Goal: Task Accomplishment & Management: Manage account settings

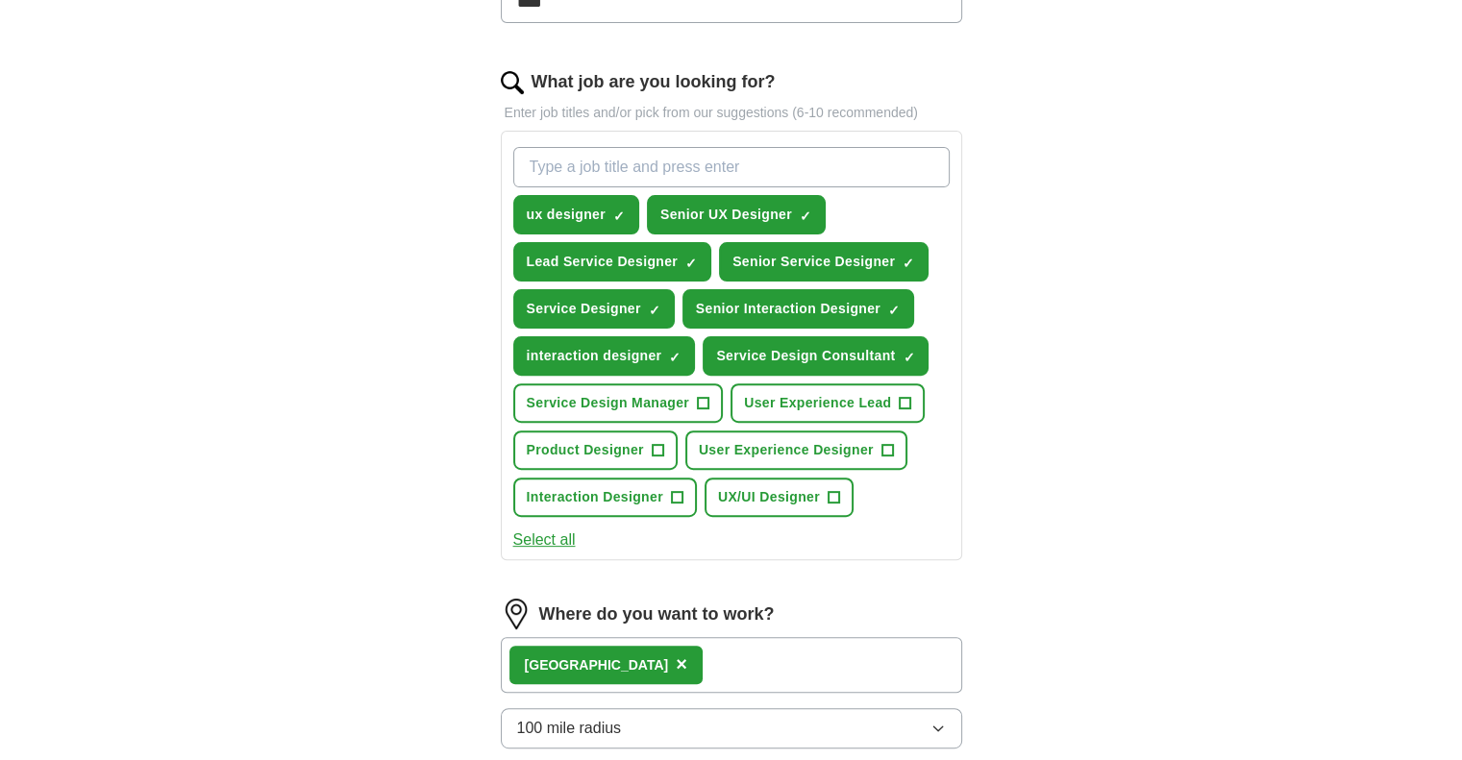
scroll to position [673, 0]
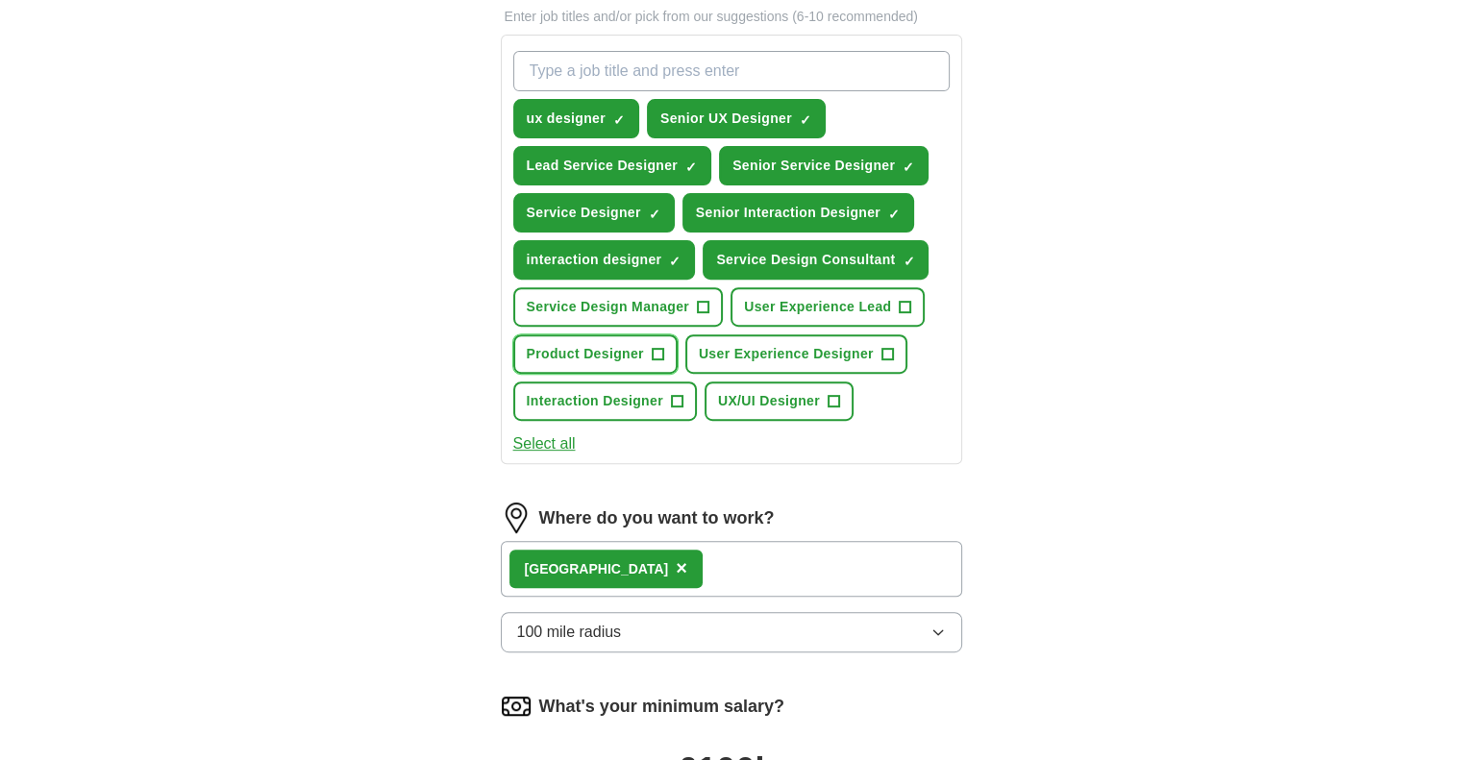
click at [654, 352] on span "+" at bounding box center [658, 354] width 12 height 15
click at [883, 347] on span "+" at bounding box center [888, 354] width 12 height 15
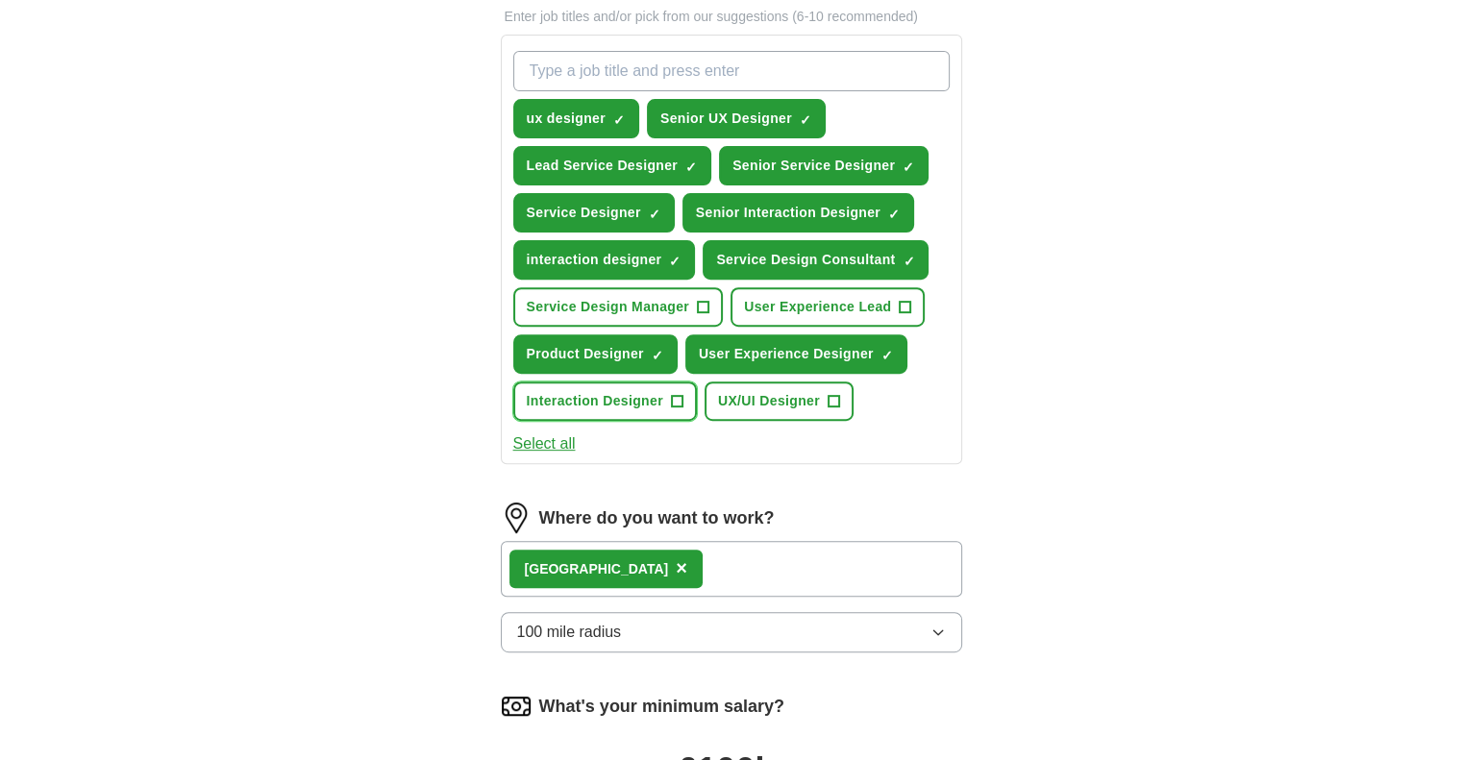
click at [676, 395] on span "+" at bounding box center [677, 401] width 12 height 15
click at [824, 395] on button "UX/UI Designer +" at bounding box center [779, 401] width 149 height 39
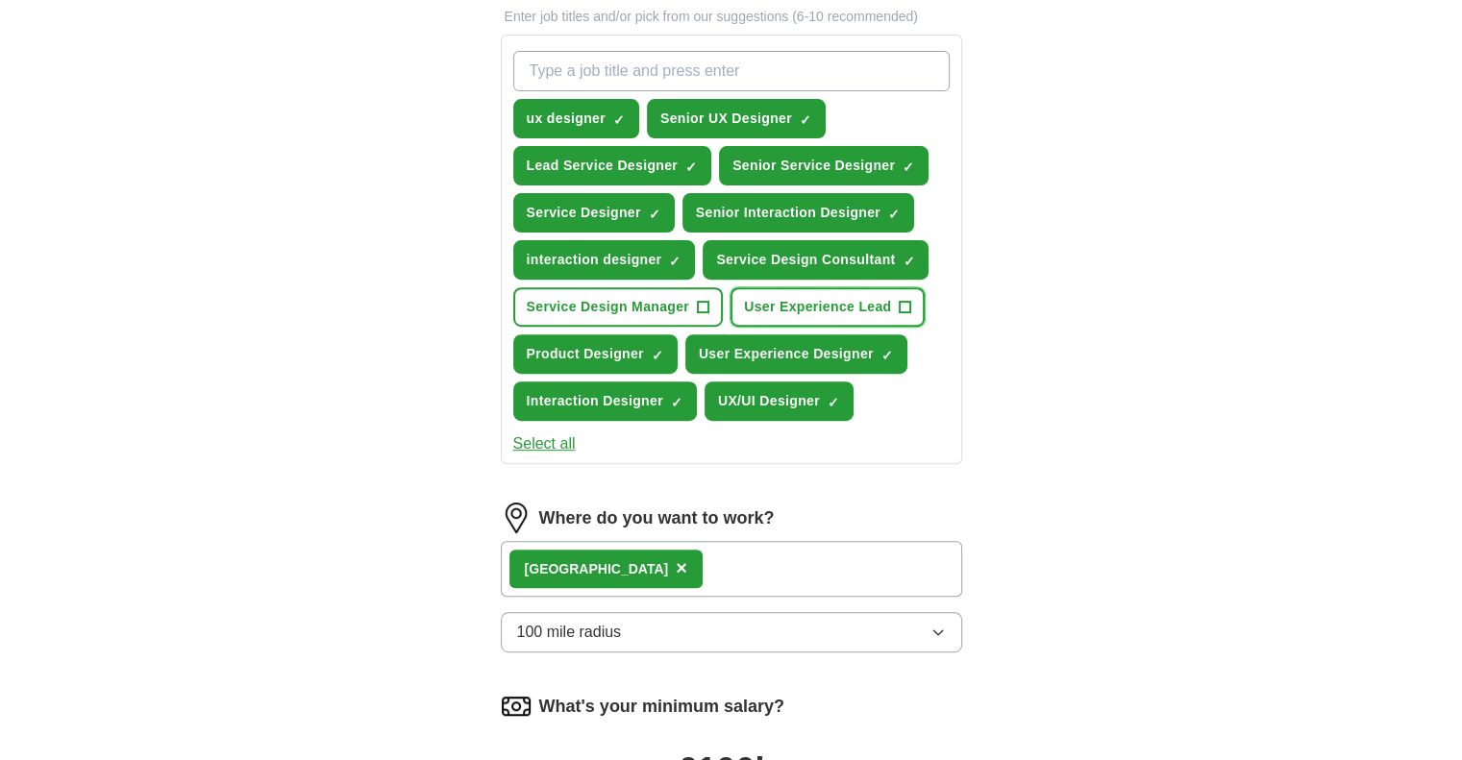
click at [908, 304] on span "+" at bounding box center [906, 307] width 12 height 15
click at [886, 620] on button "100 mile radius" at bounding box center [731, 632] width 461 height 40
click at [1087, 628] on div "ApplyIQ Let ApplyIQ do the hard work of searching and applying for jobs. Just t…" at bounding box center [731, 208] width 1231 height 1645
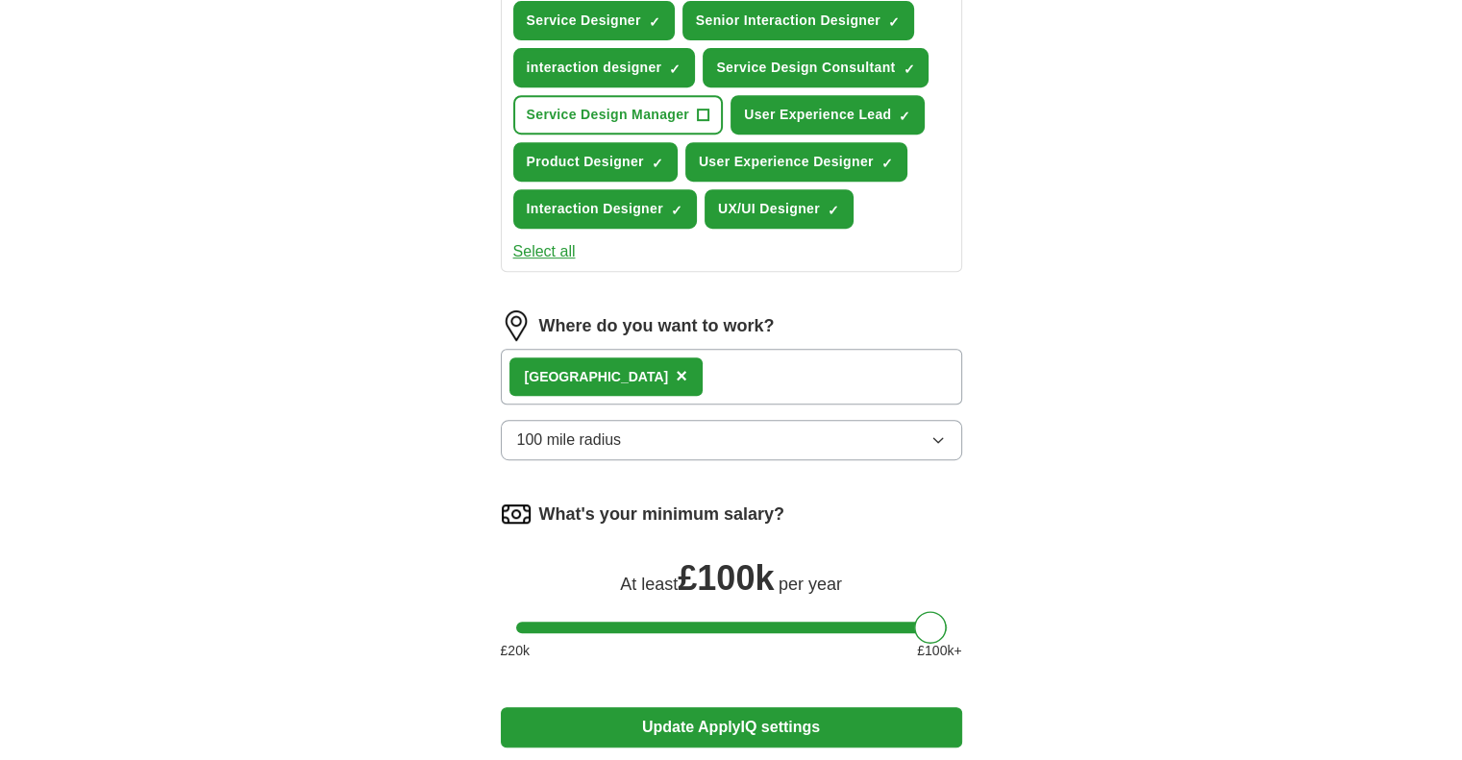
scroll to position [961, 0]
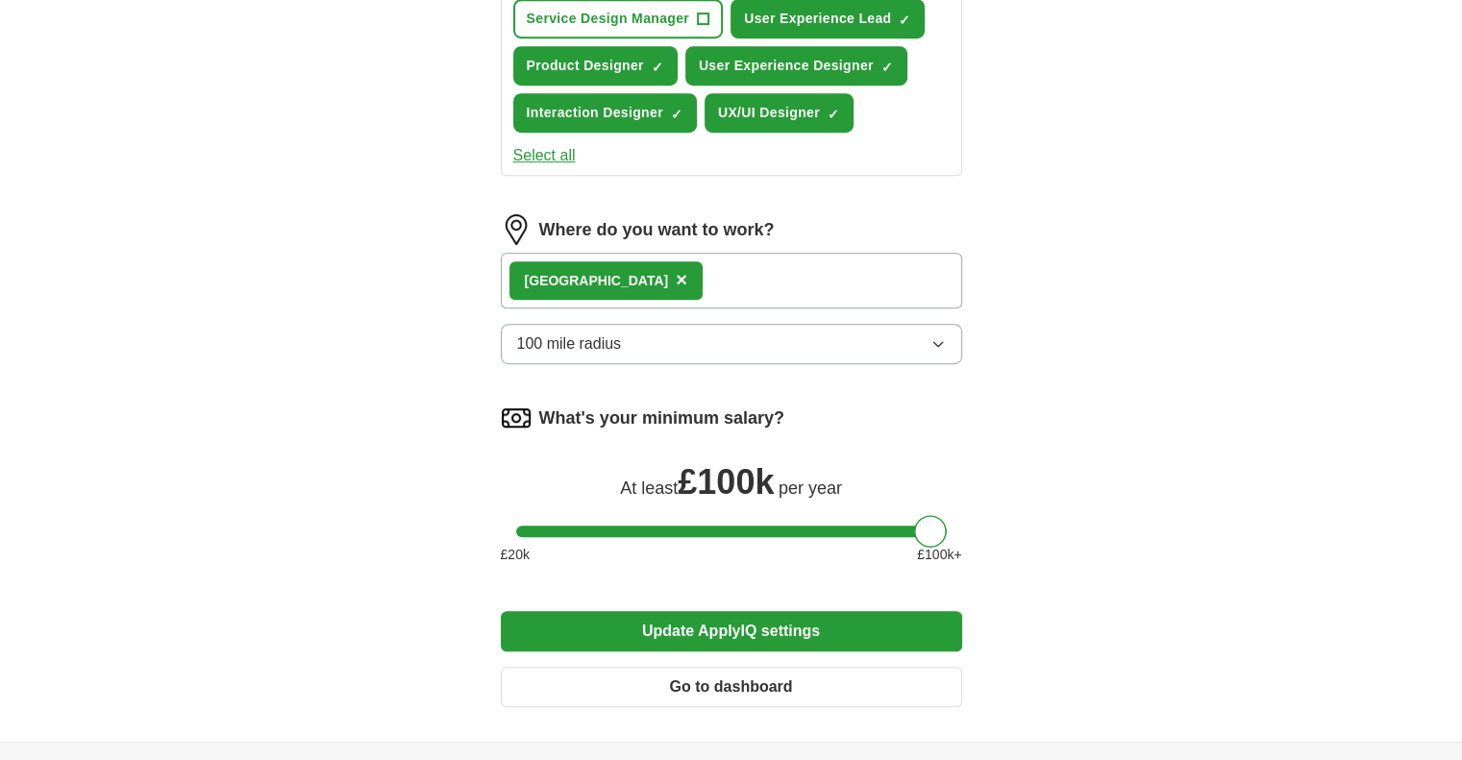
click at [934, 336] on icon "button" at bounding box center [938, 343] width 15 height 15
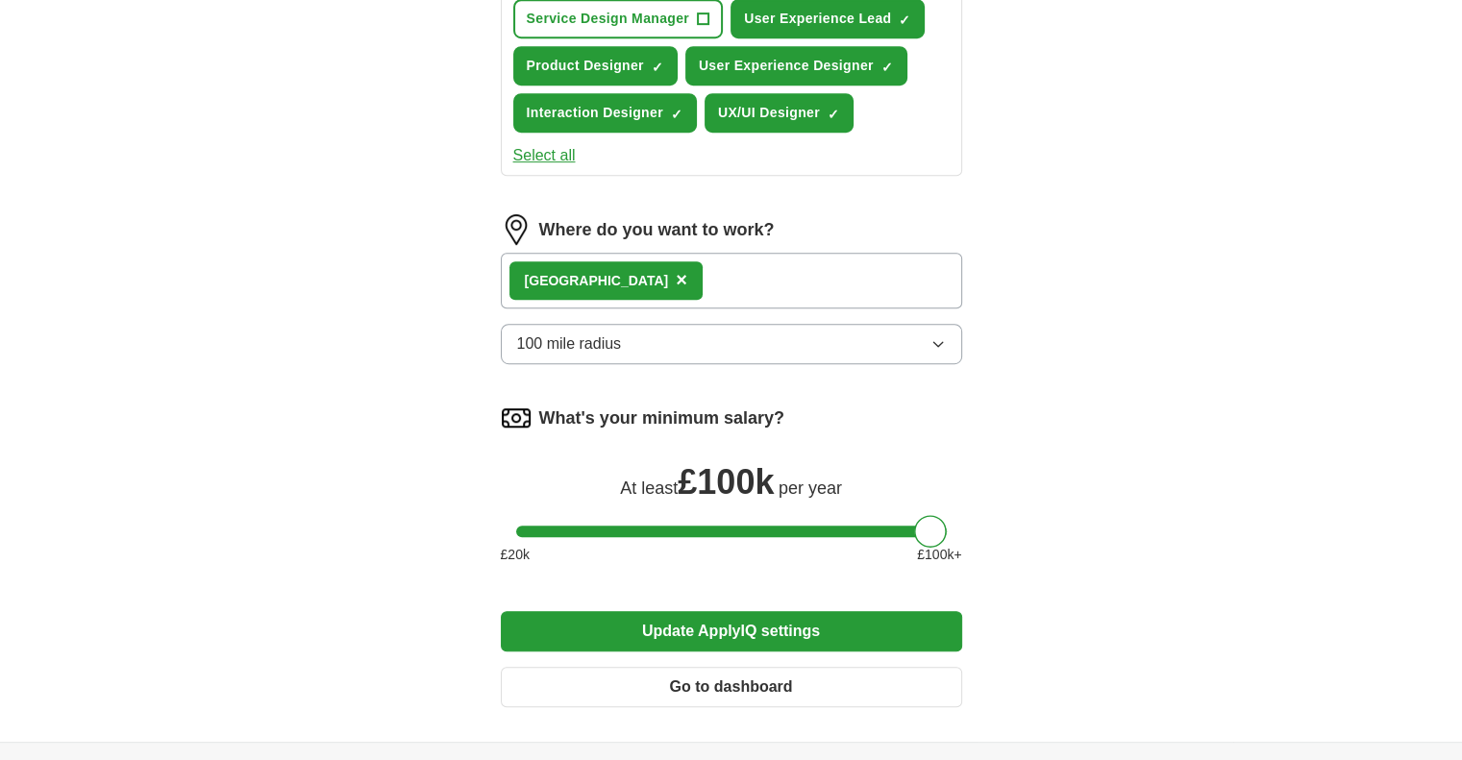
click at [738, 628] on button "Update ApplyIQ settings" at bounding box center [731, 631] width 461 height 40
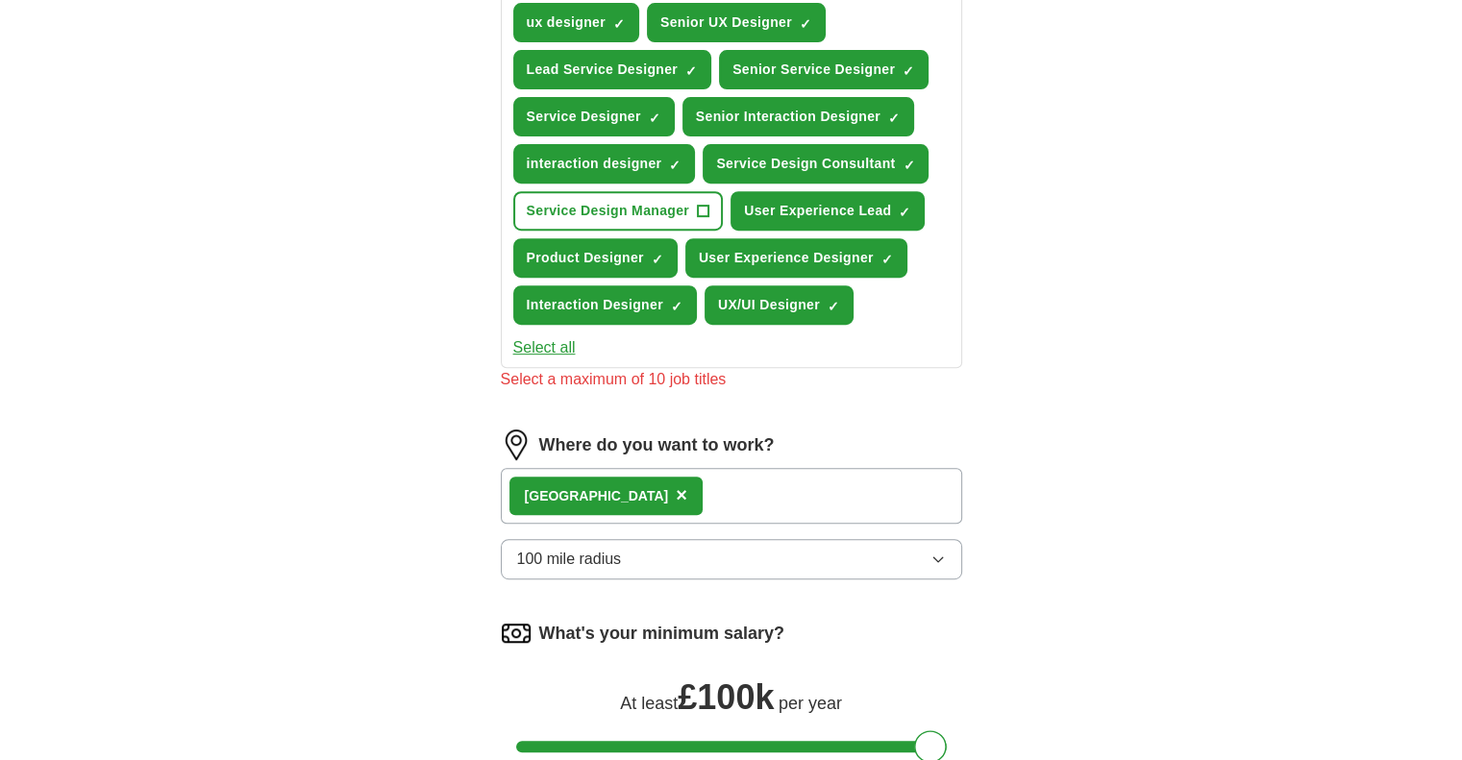
scroll to position [673, 0]
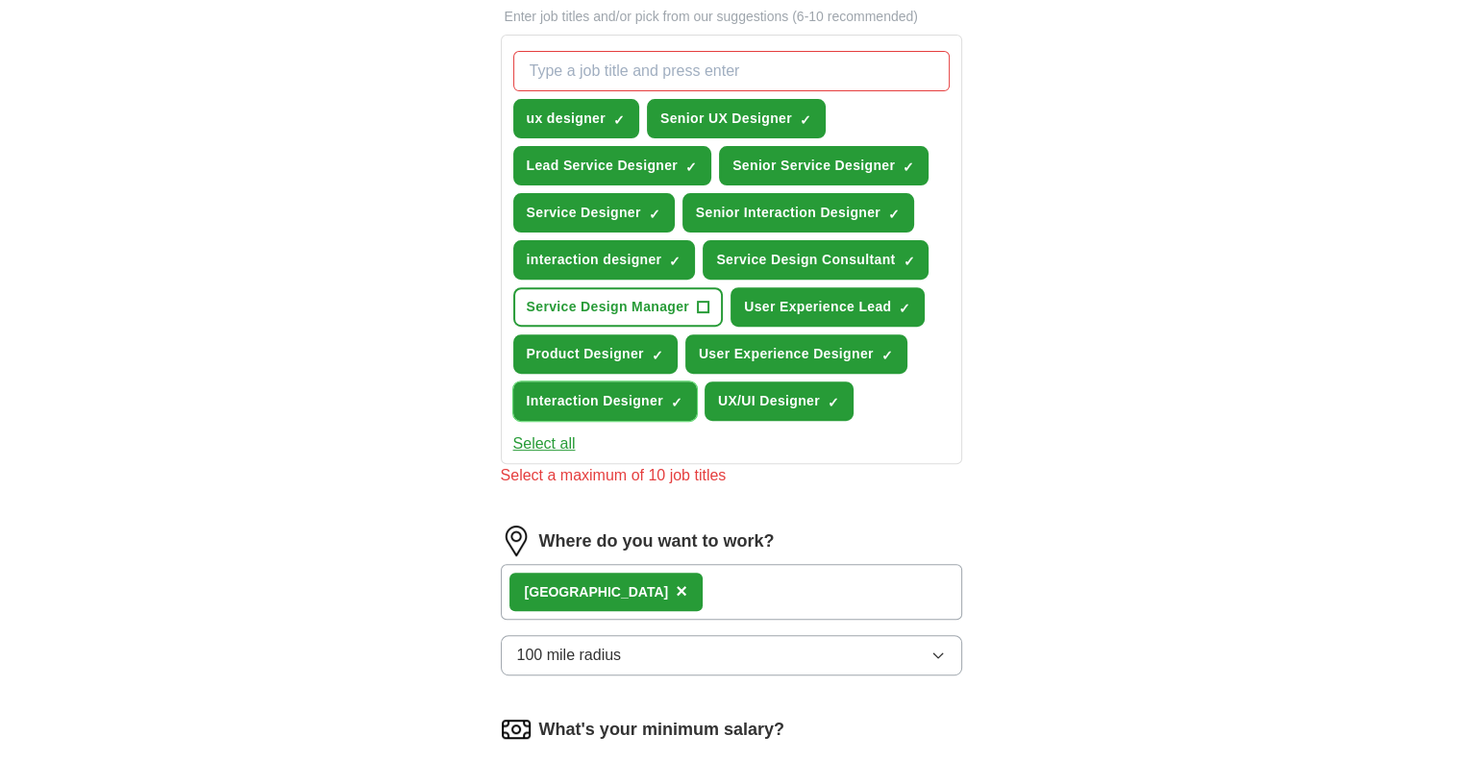
click at [0, 0] on span "×" at bounding box center [0, 0] width 0 height 0
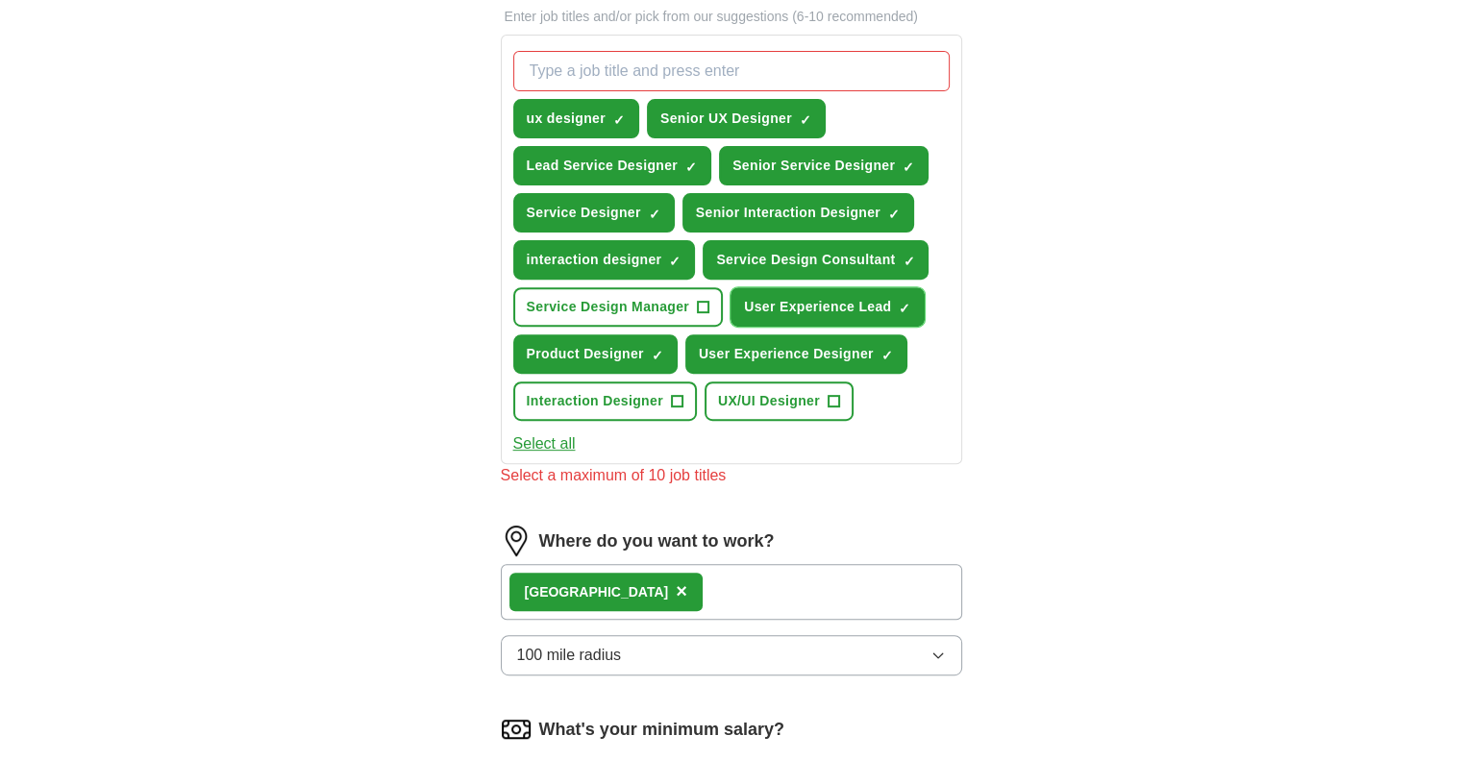
click at [0, 0] on span "×" at bounding box center [0, 0] width 0 height 0
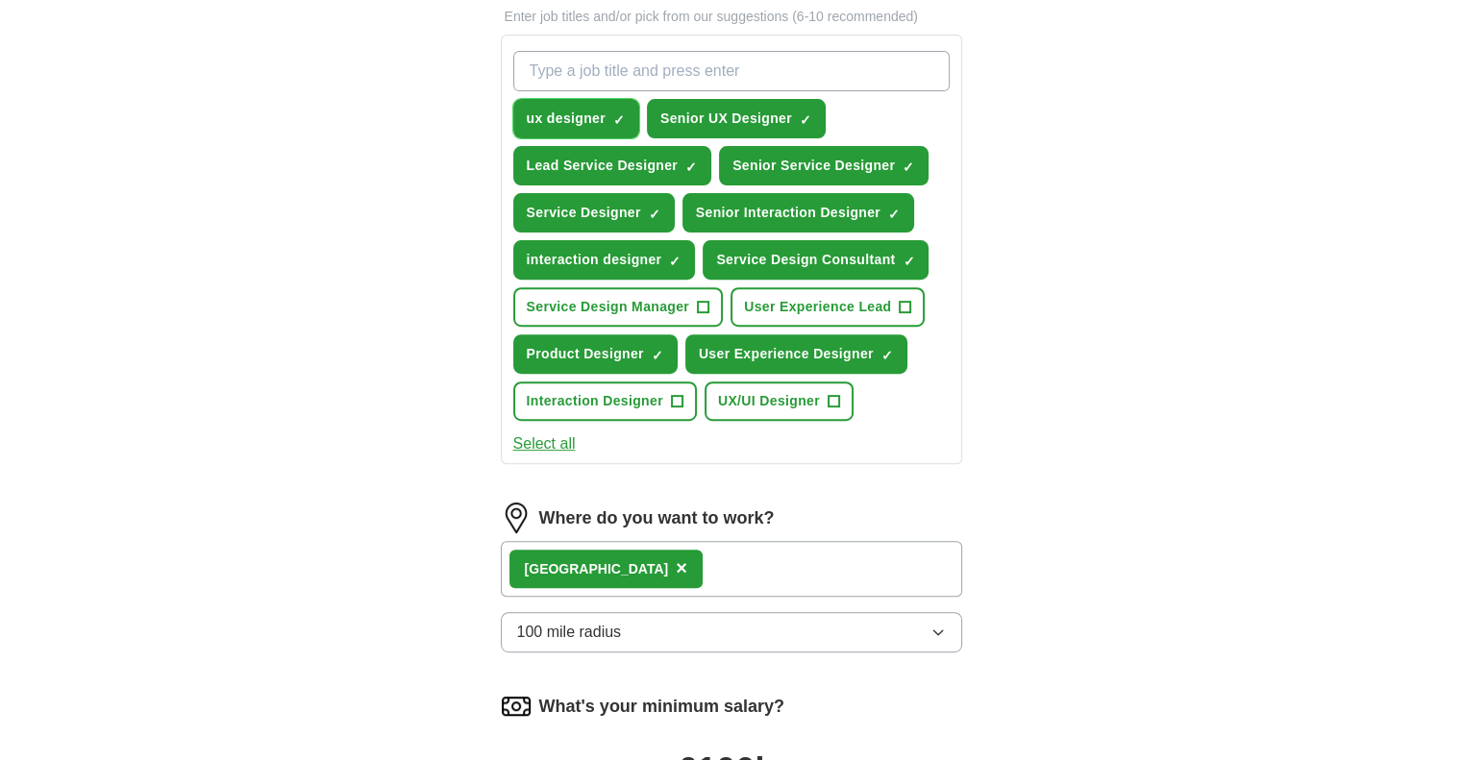
click at [0, 0] on span "×" at bounding box center [0, 0] width 0 height 0
click at [832, 394] on span "+" at bounding box center [834, 401] width 12 height 15
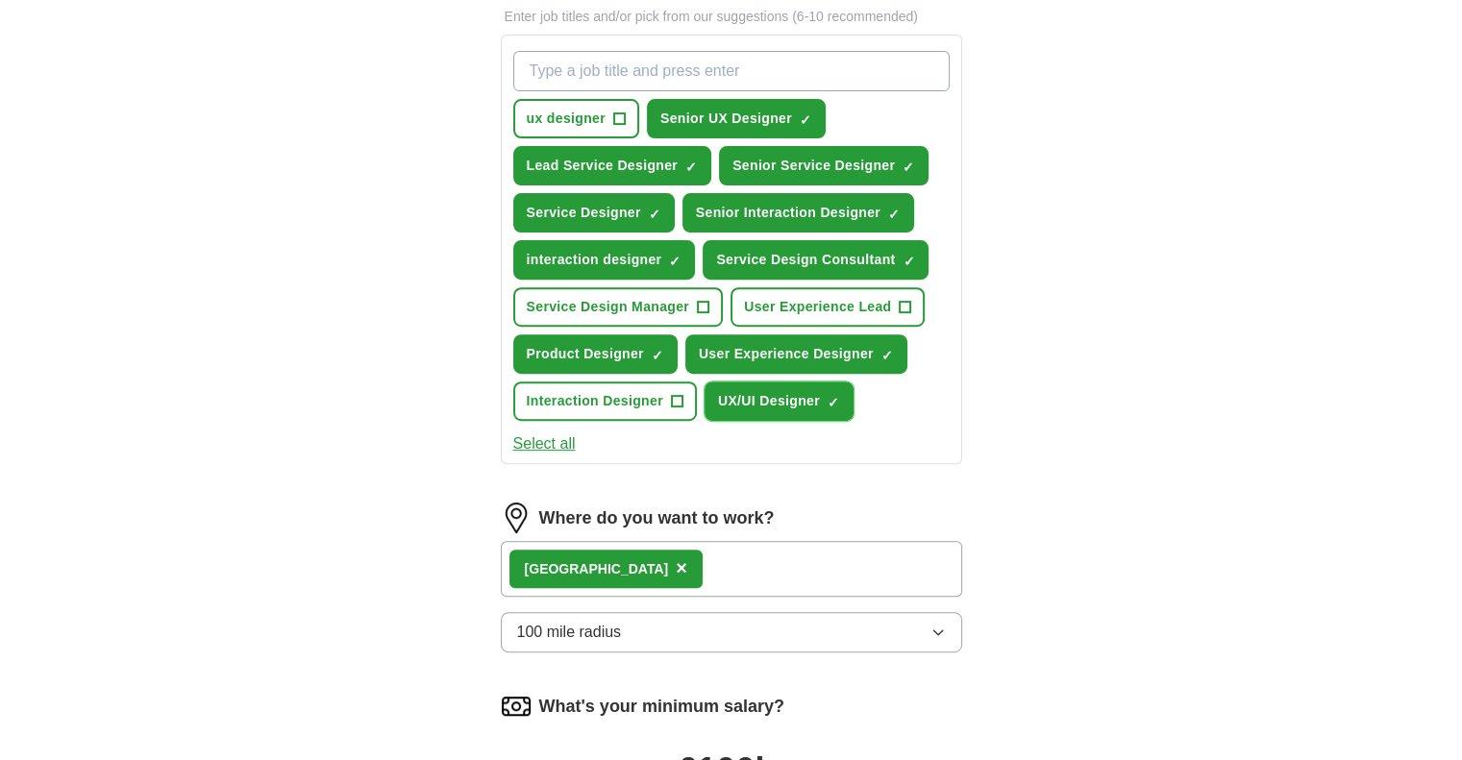
scroll to position [1148, 0]
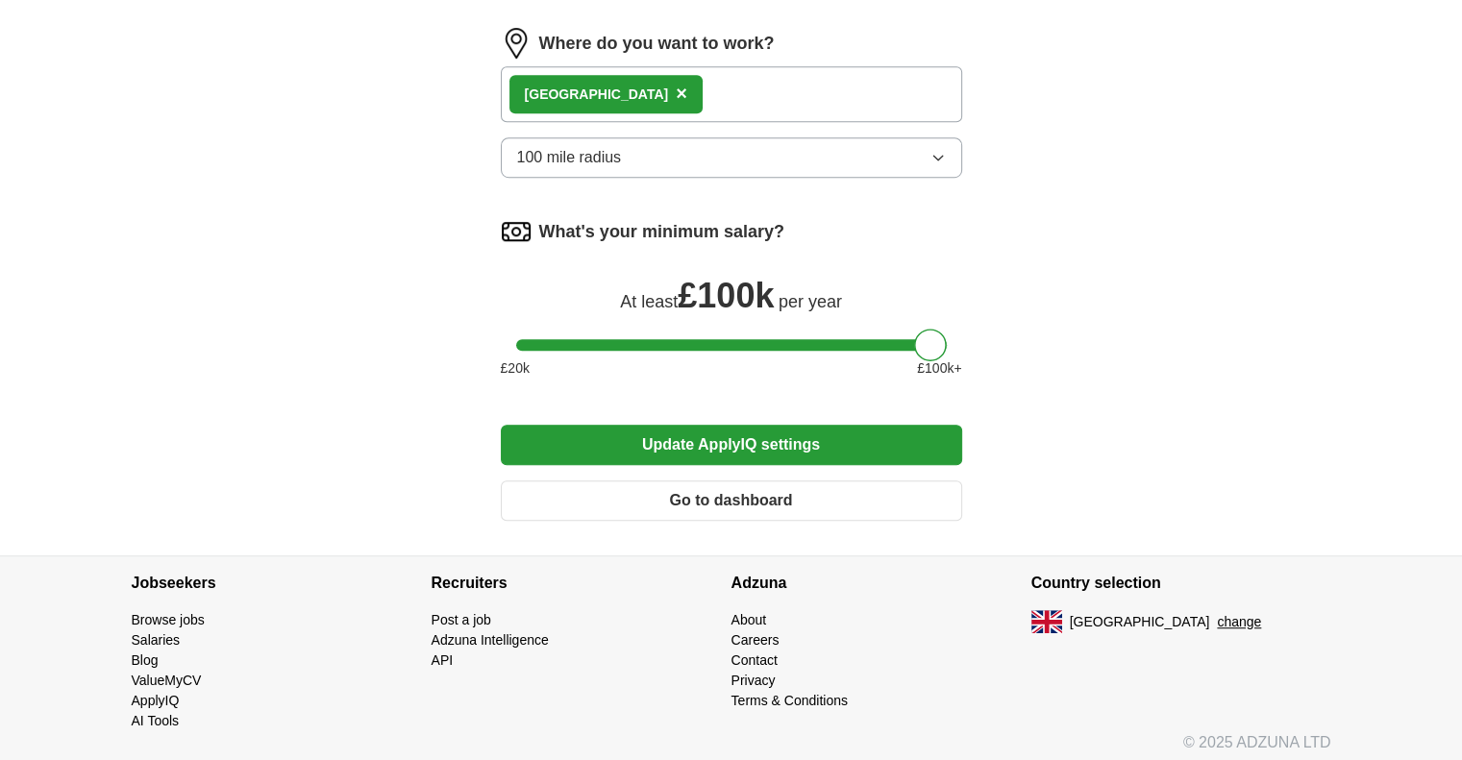
click at [755, 438] on button "Update ApplyIQ settings" at bounding box center [731, 445] width 461 height 40
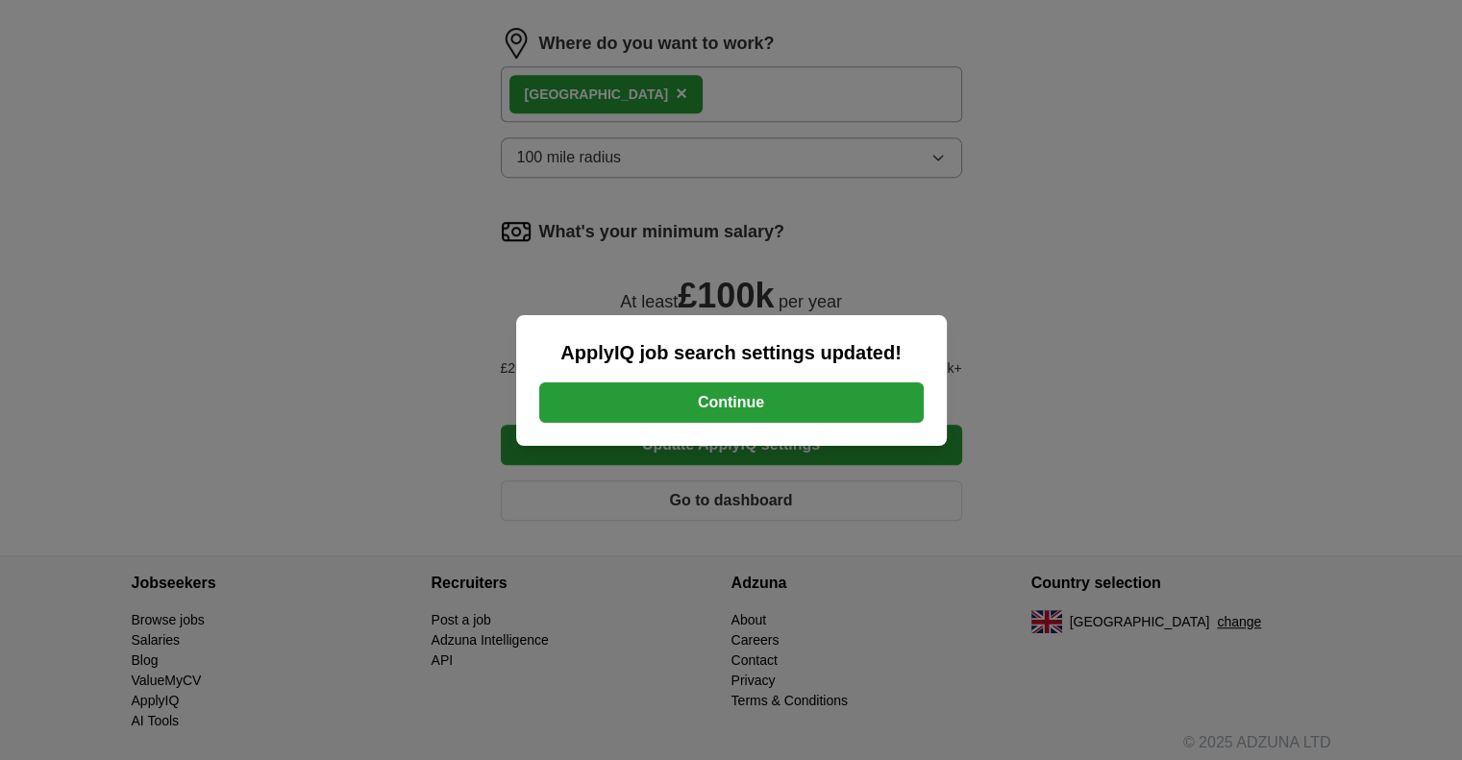
click at [738, 395] on button "Continue" at bounding box center [731, 403] width 385 height 40
